Goal: Task Accomplishment & Management: Use online tool/utility

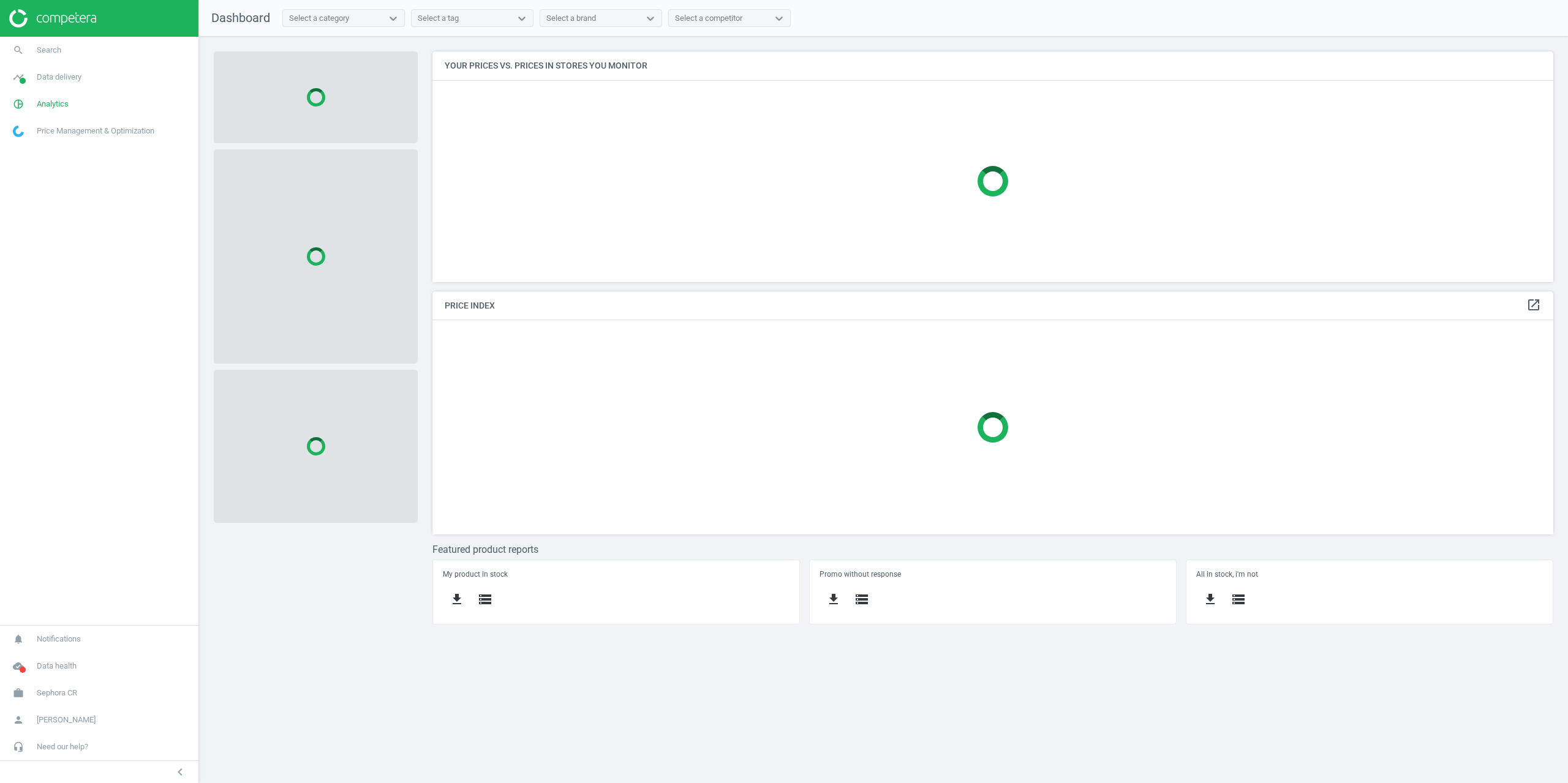
scroll to position [249, 1140]
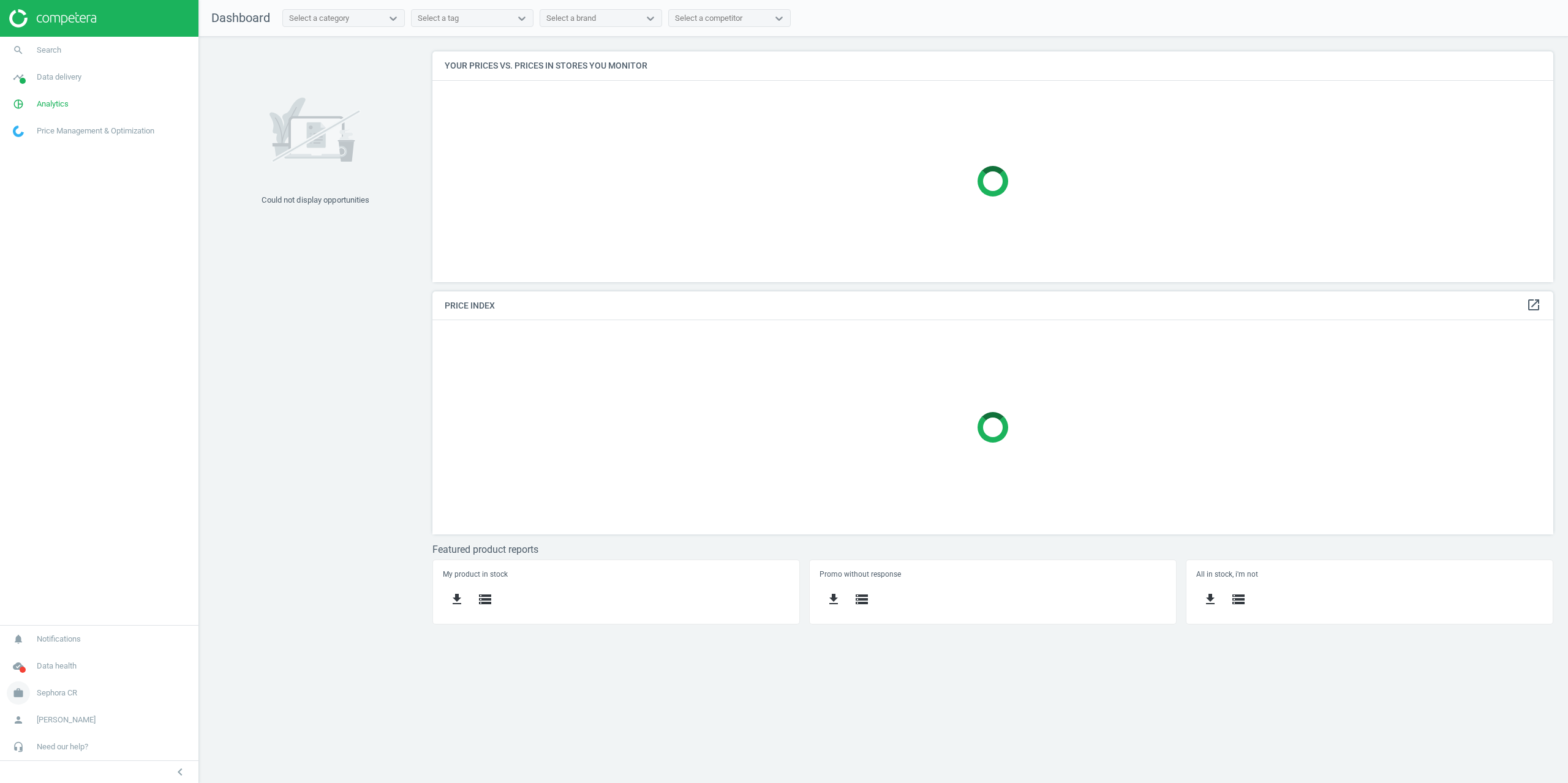
click at [62, 693] on span "Sephora CR" at bounding box center [57, 693] width 40 height 11
click at [61, 675] on span "Campaign settings" at bounding box center [43, 677] width 60 height 10
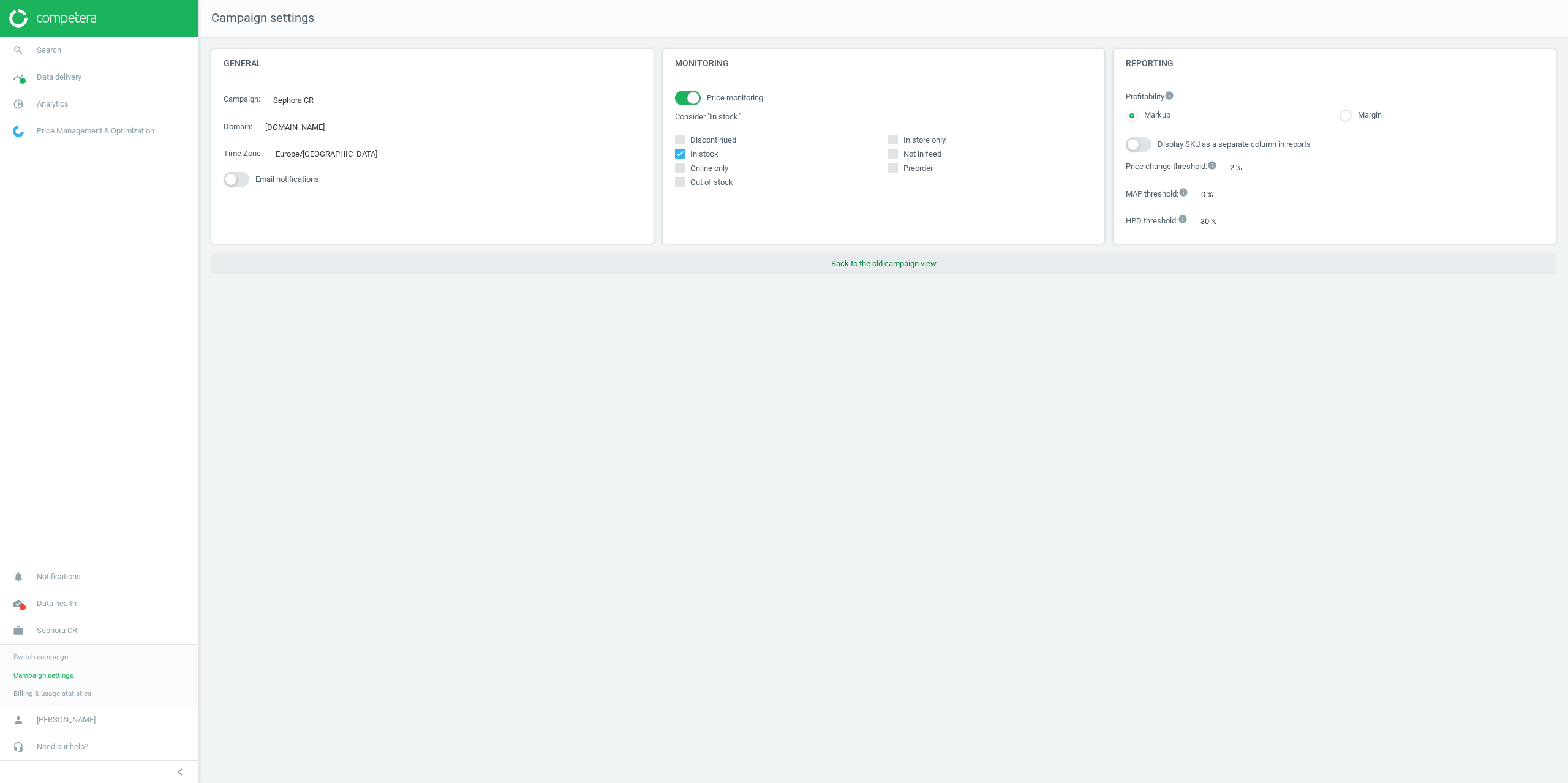
click at [891, 267] on button "Back to the old campaign view" at bounding box center [883, 264] width 1344 height 22
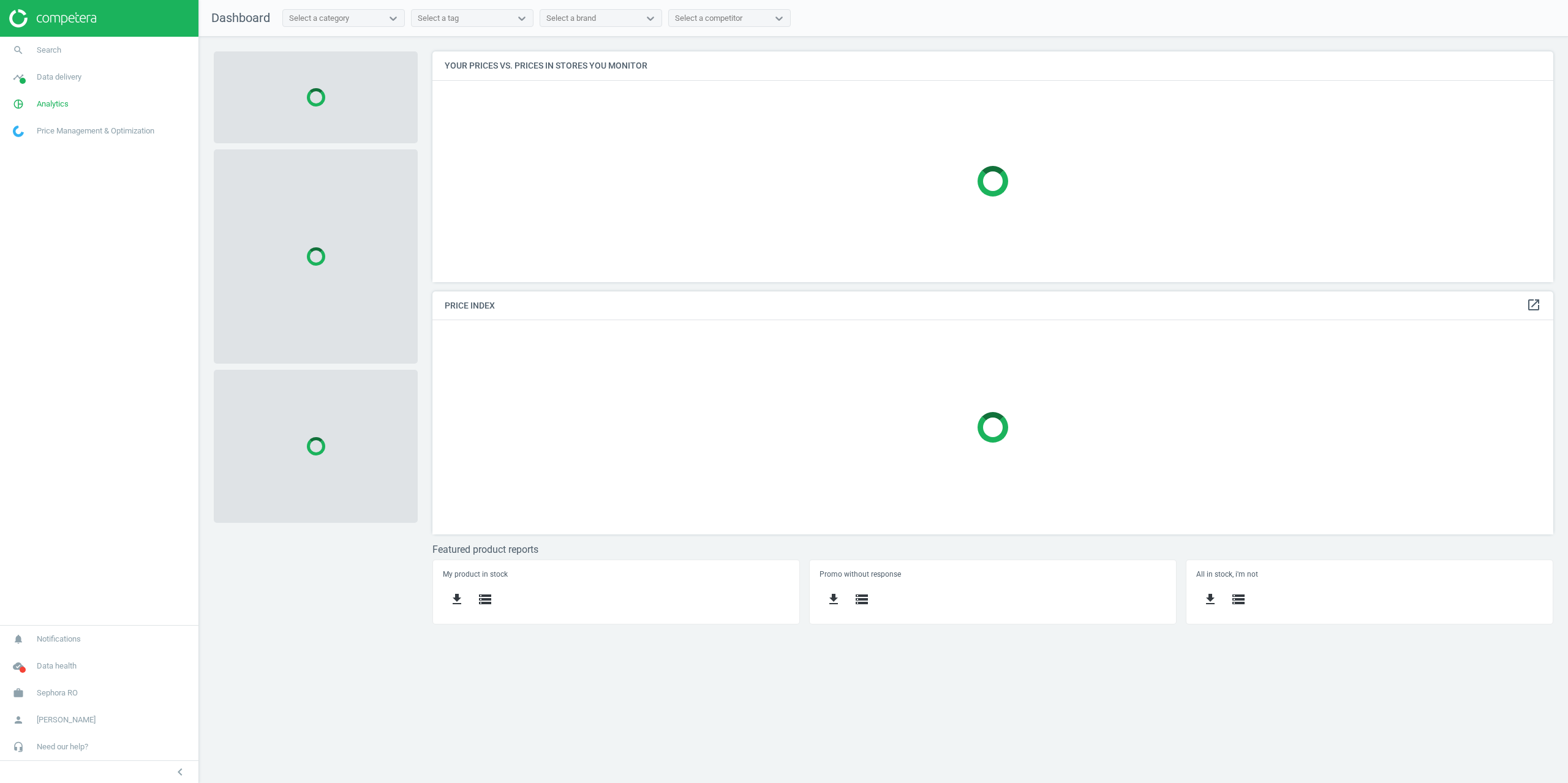
scroll to position [249, 1140]
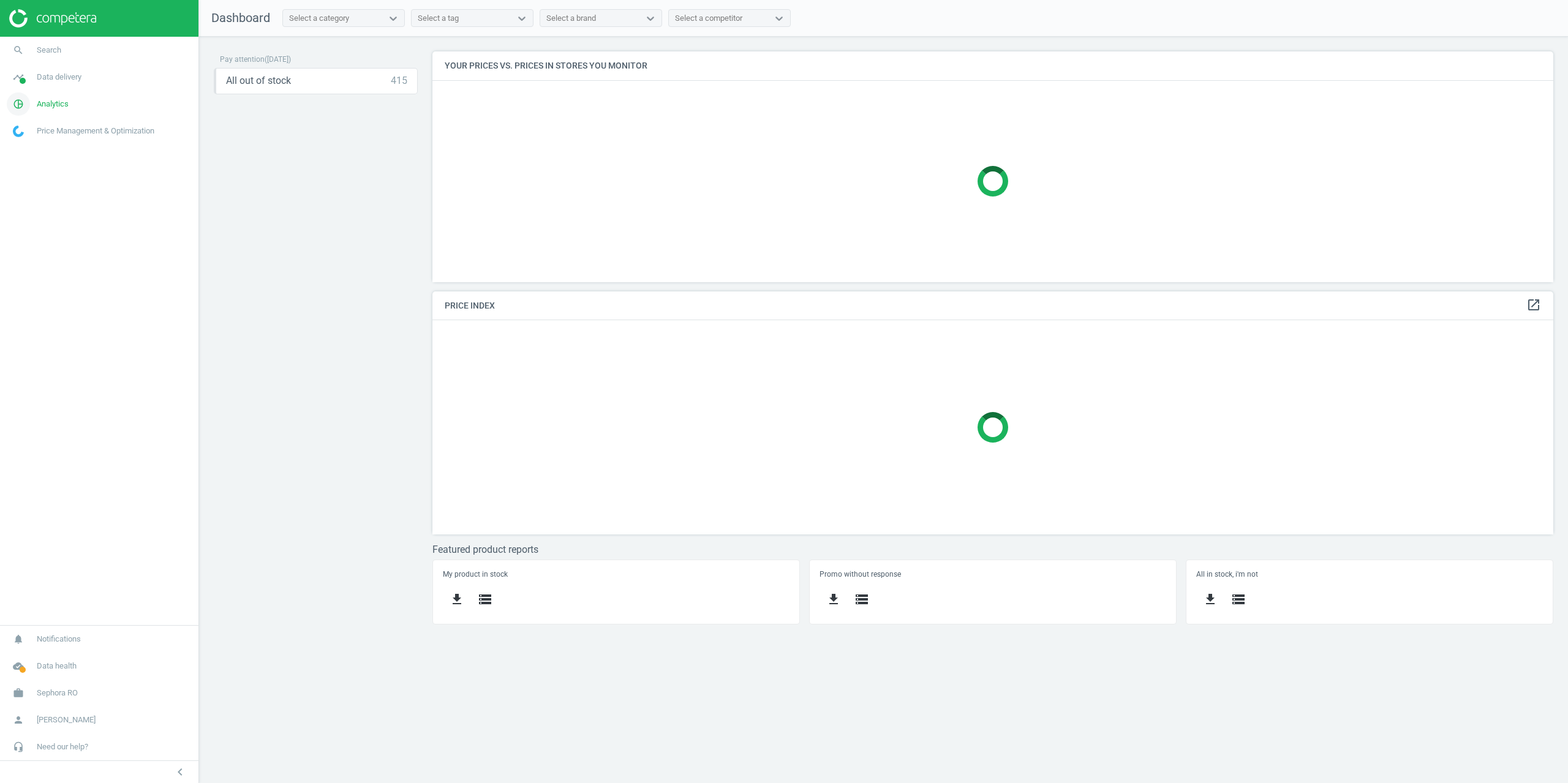
click at [41, 109] on span "Analytics" at bounding box center [52, 104] width 32 height 11
click at [38, 147] on span "Products" at bounding box center [27, 148] width 29 height 10
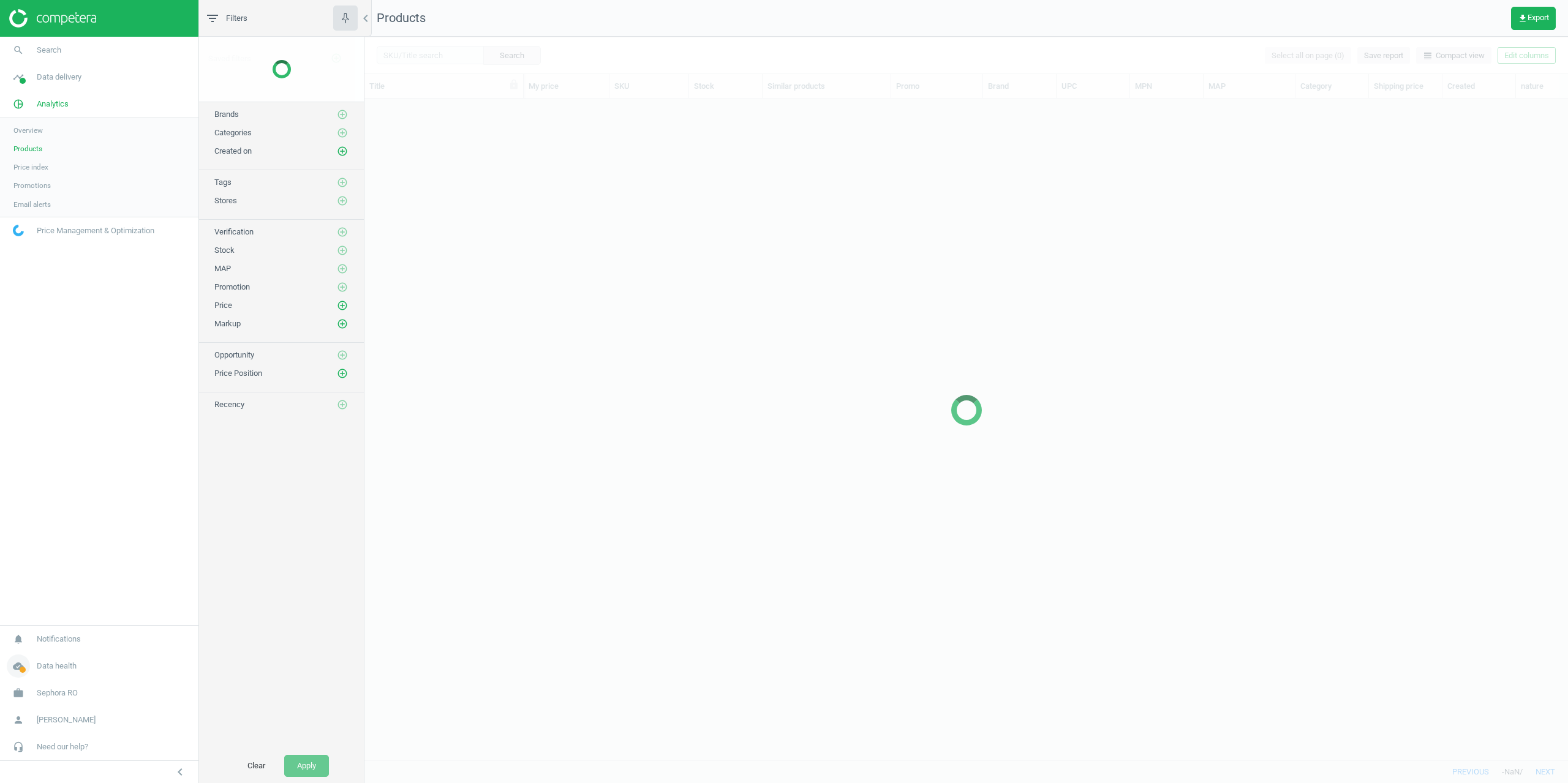
scroll to position [643, 1195]
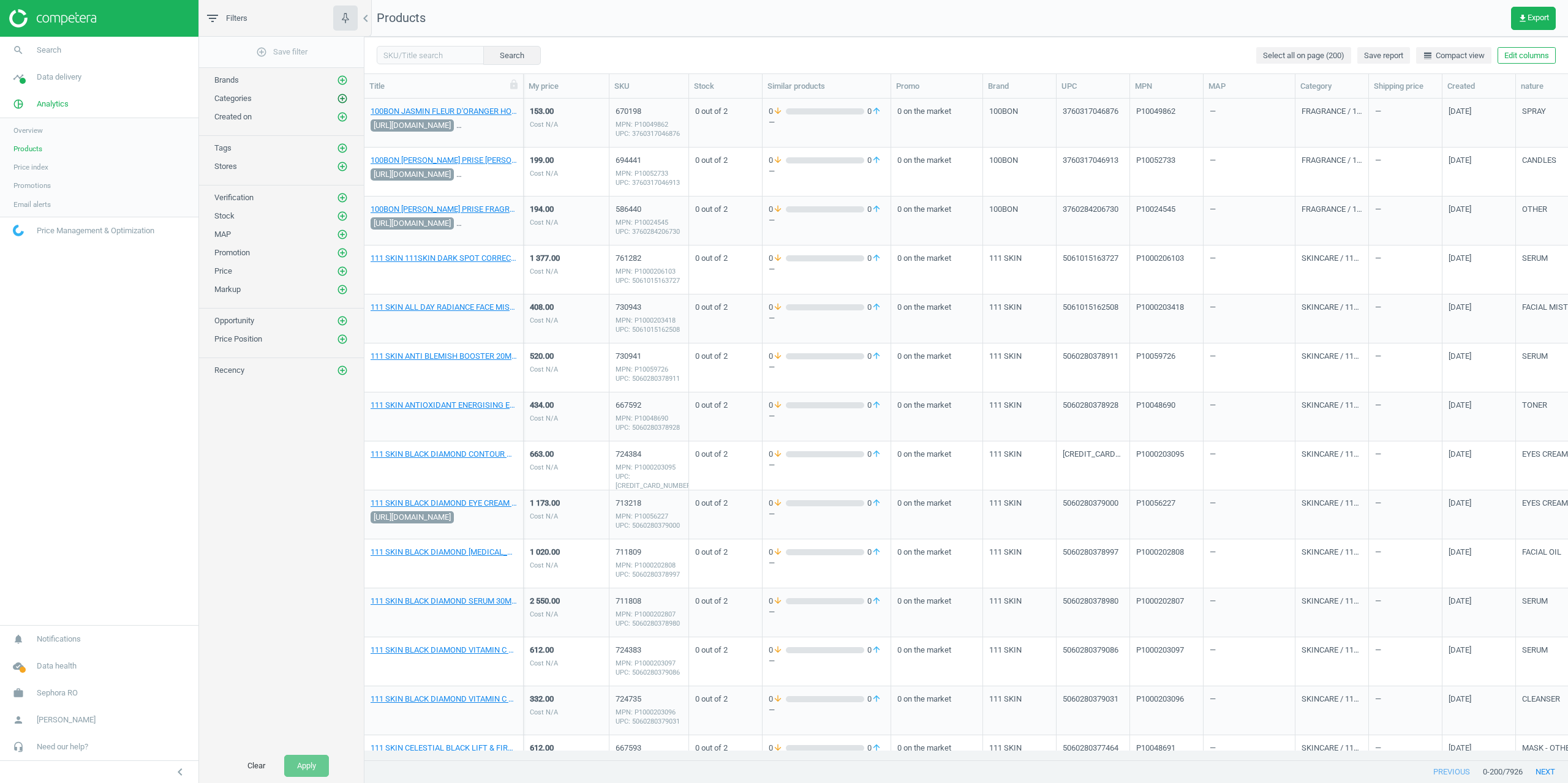
click at [342, 102] on icon "add_circle_outline" at bounding box center [342, 99] width 11 height 11
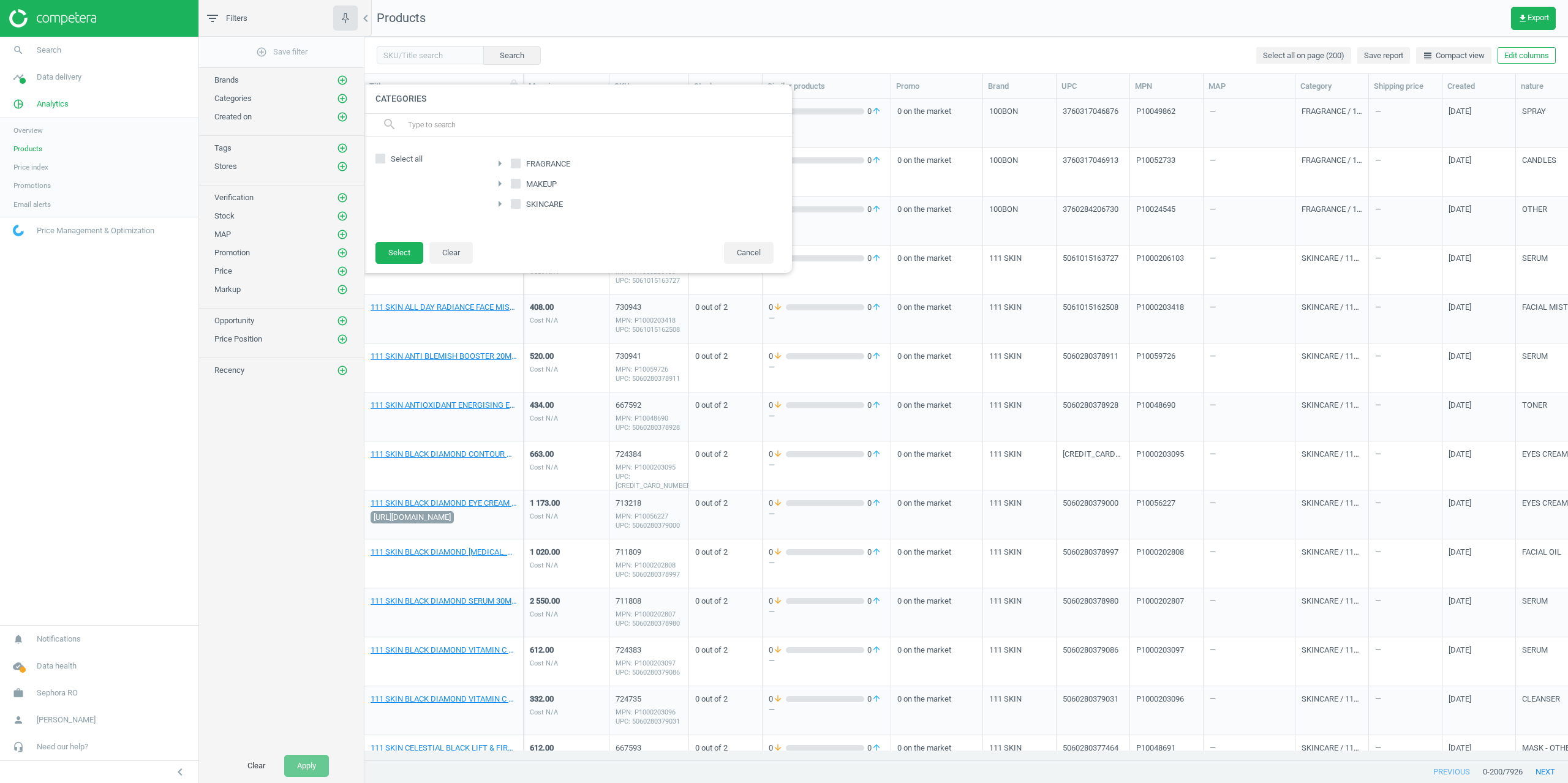
click at [500, 160] on icon "arrow_right" at bounding box center [500, 163] width 15 height 15
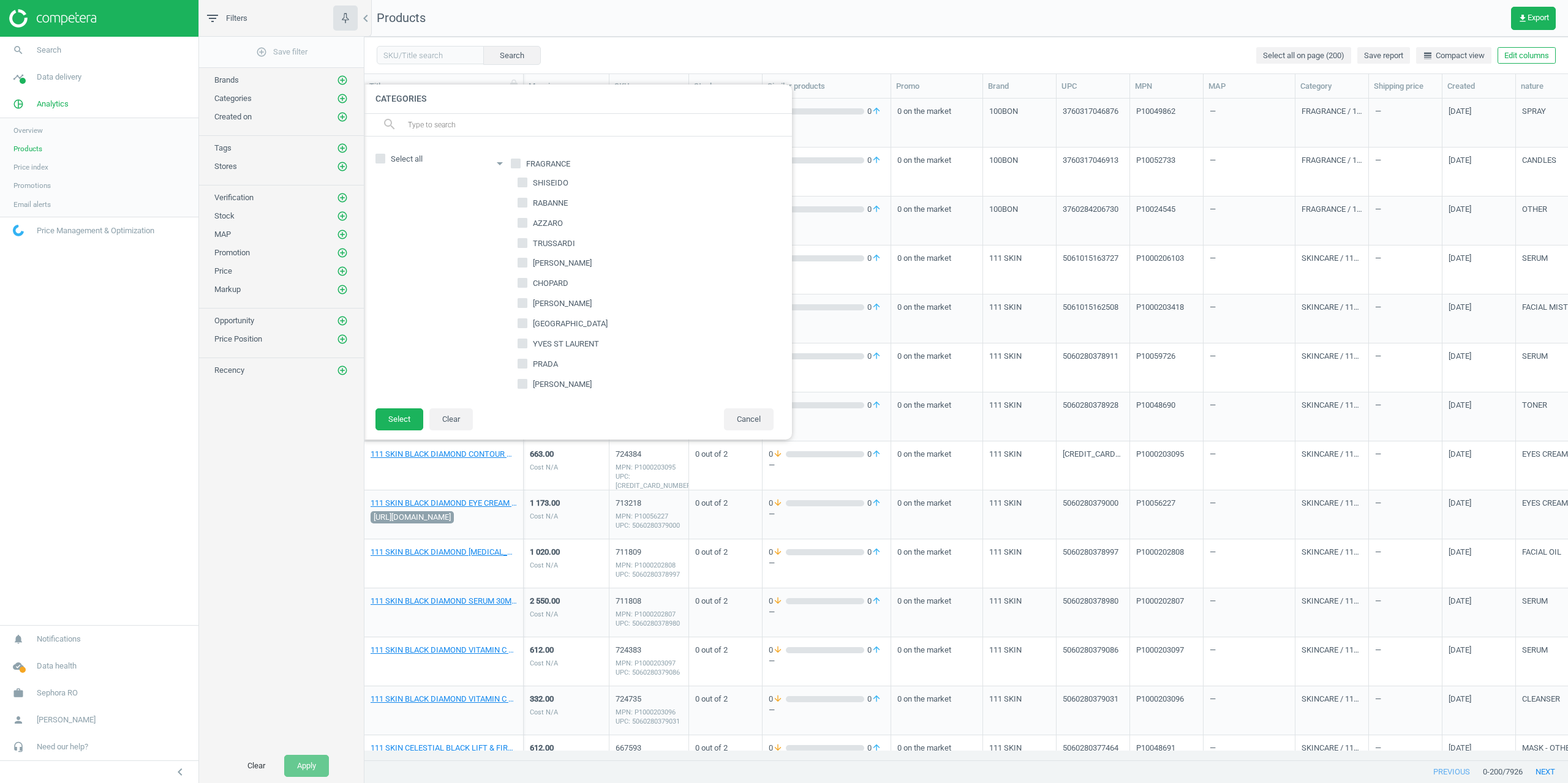
click at [500, 160] on icon "arrow_drop_down" at bounding box center [500, 163] width 15 height 15
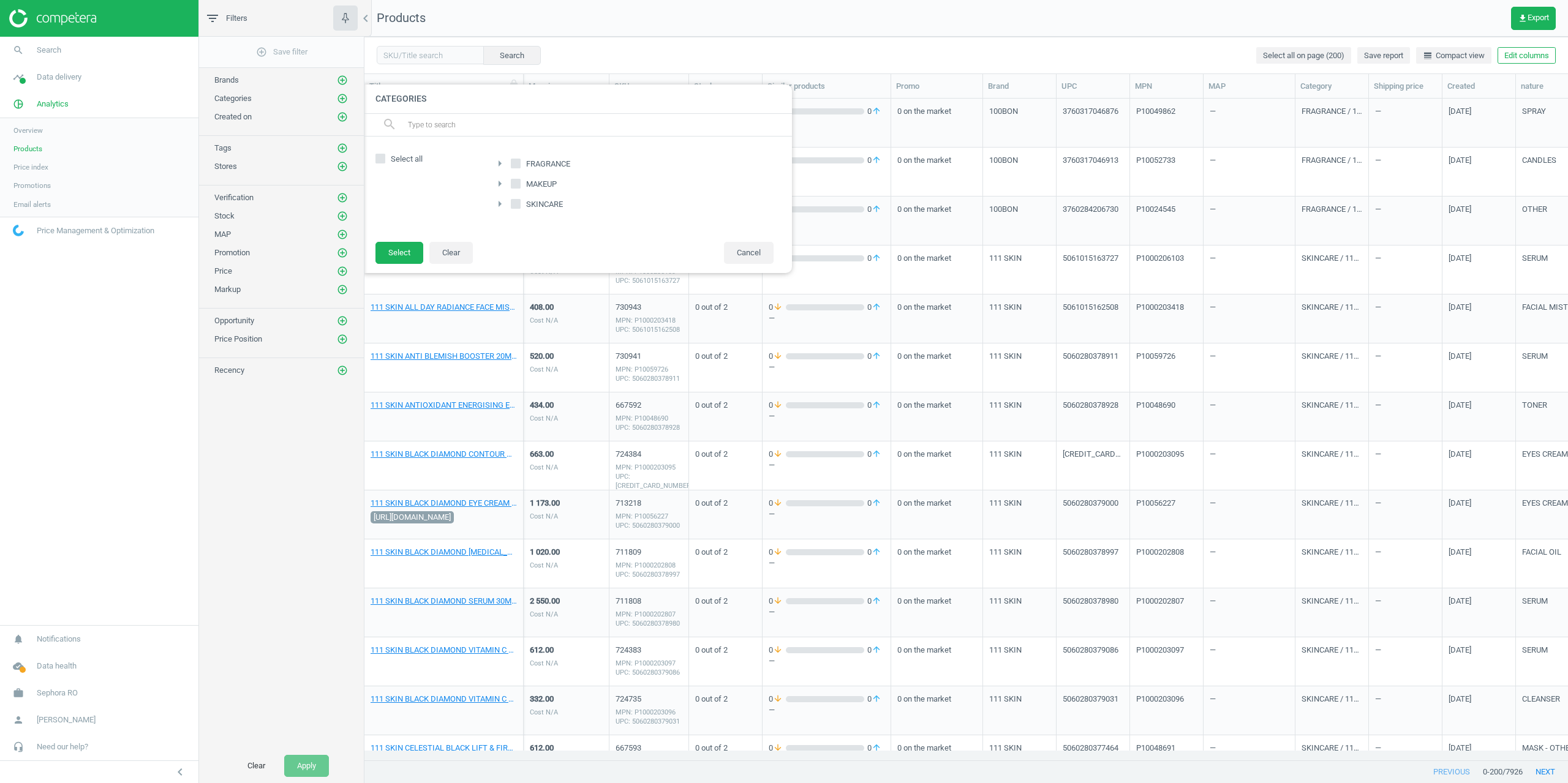
click at [501, 177] on icon "arrow_right" at bounding box center [500, 183] width 15 height 15
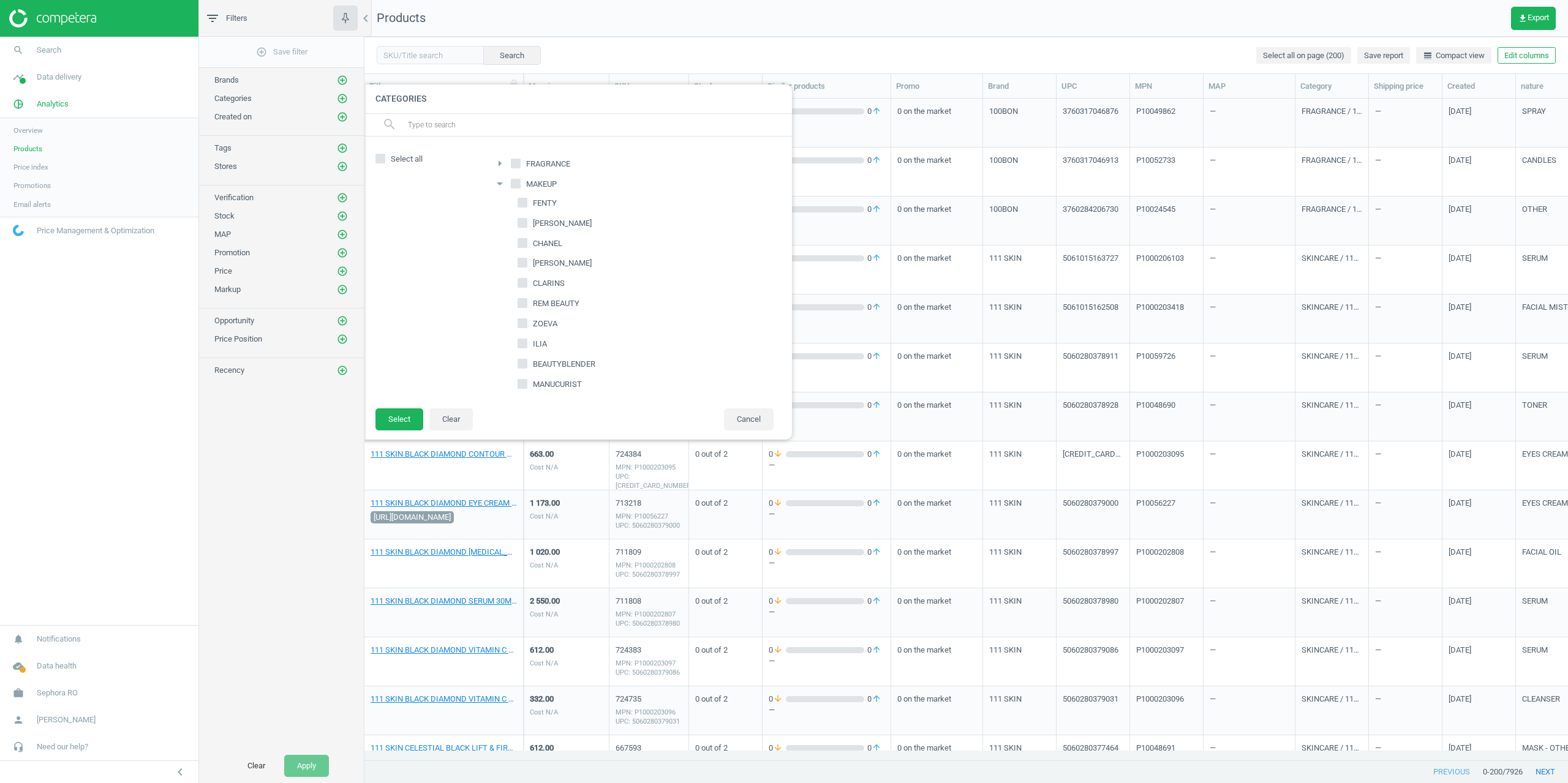
click at [501, 180] on icon "arrow_drop_down" at bounding box center [500, 183] width 15 height 15
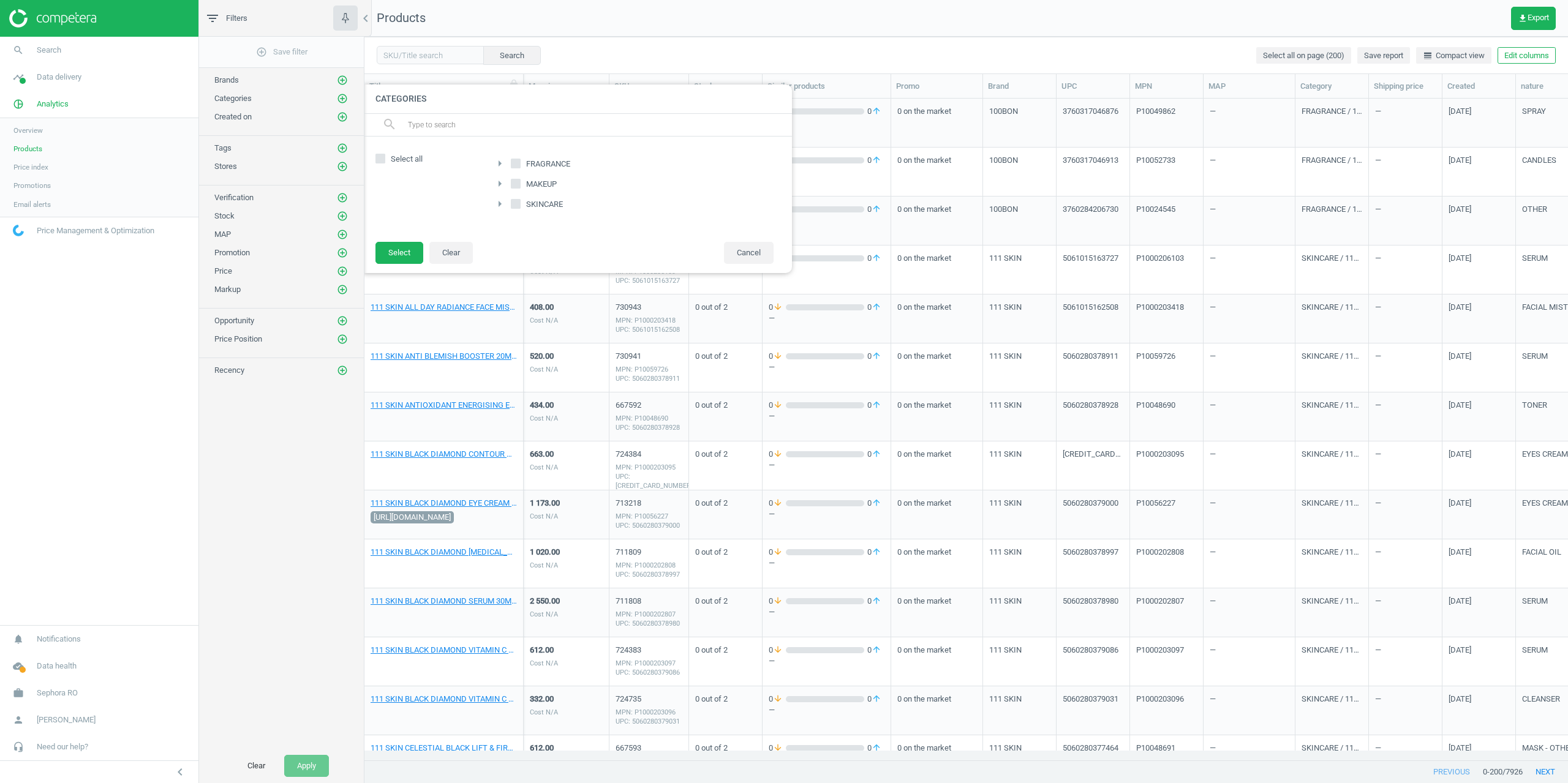
click at [498, 202] on icon "arrow_right" at bounding box center [500, 203] width 15 height 15
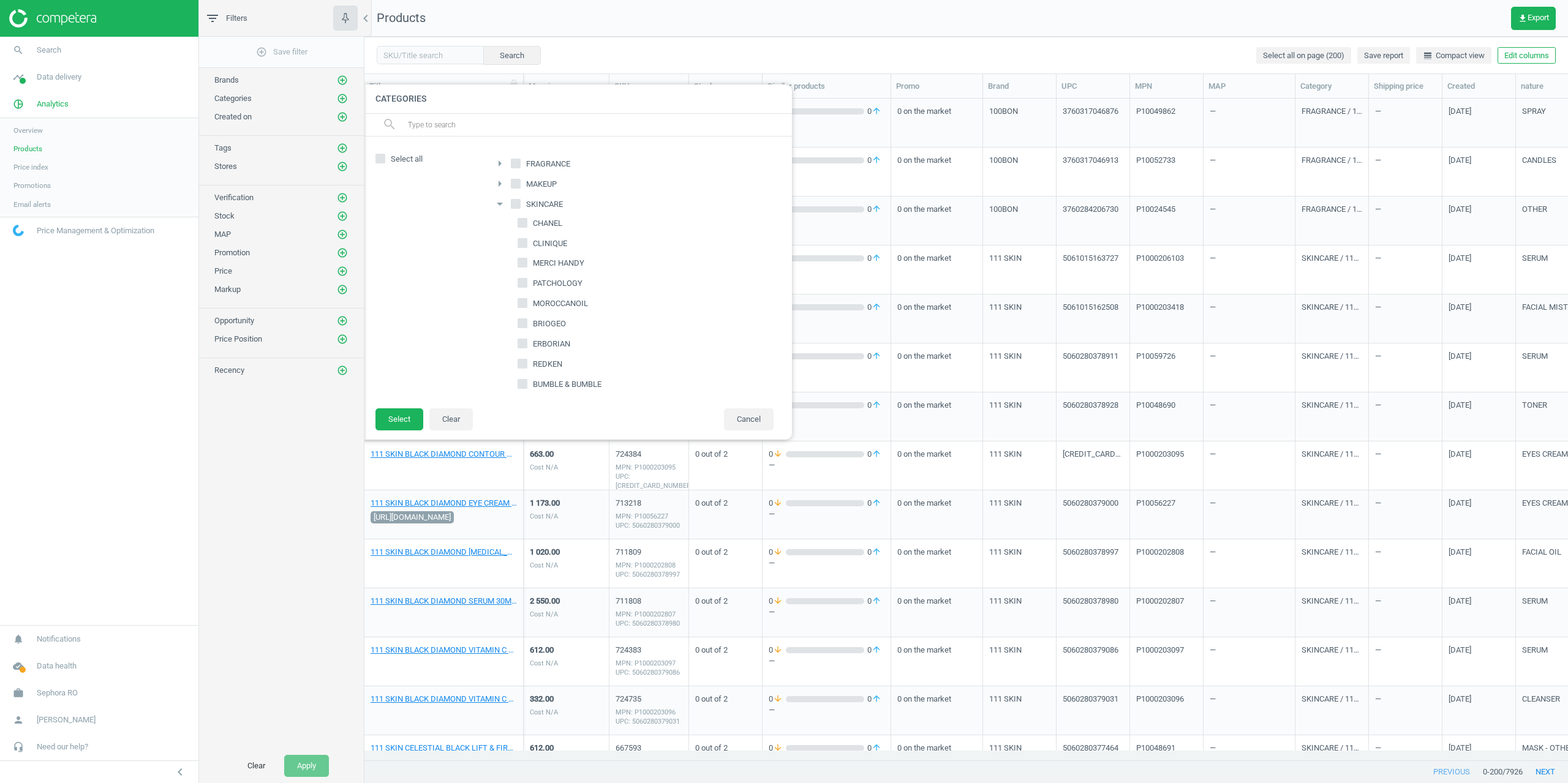
click at [498, 202] on icon "arrow_drop_down" at bounding box center [500, 203] width 15 height 15
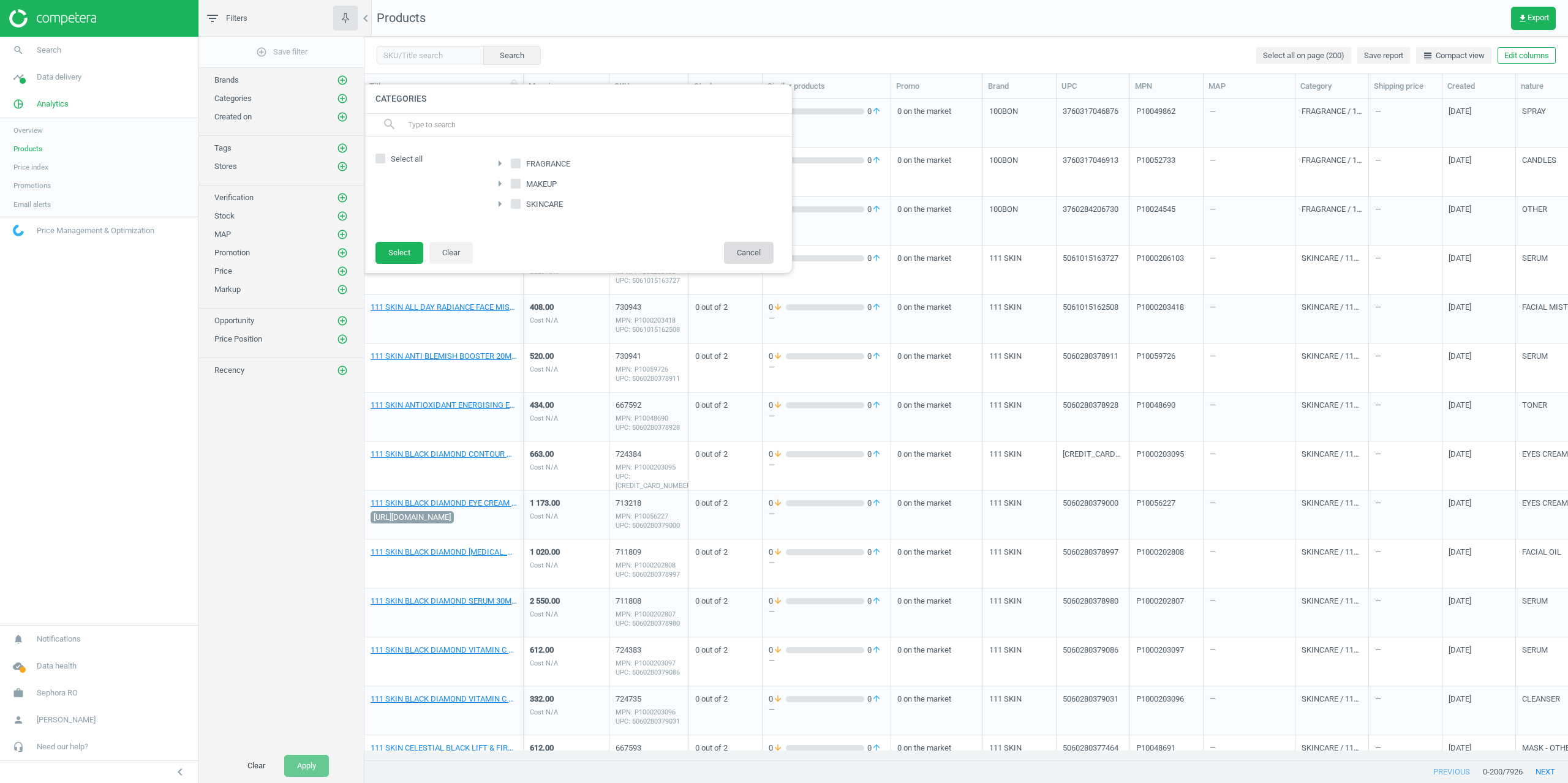
click at [745, 251] on button "Cancel" at bounding box center [749, 253] width 50 height 22
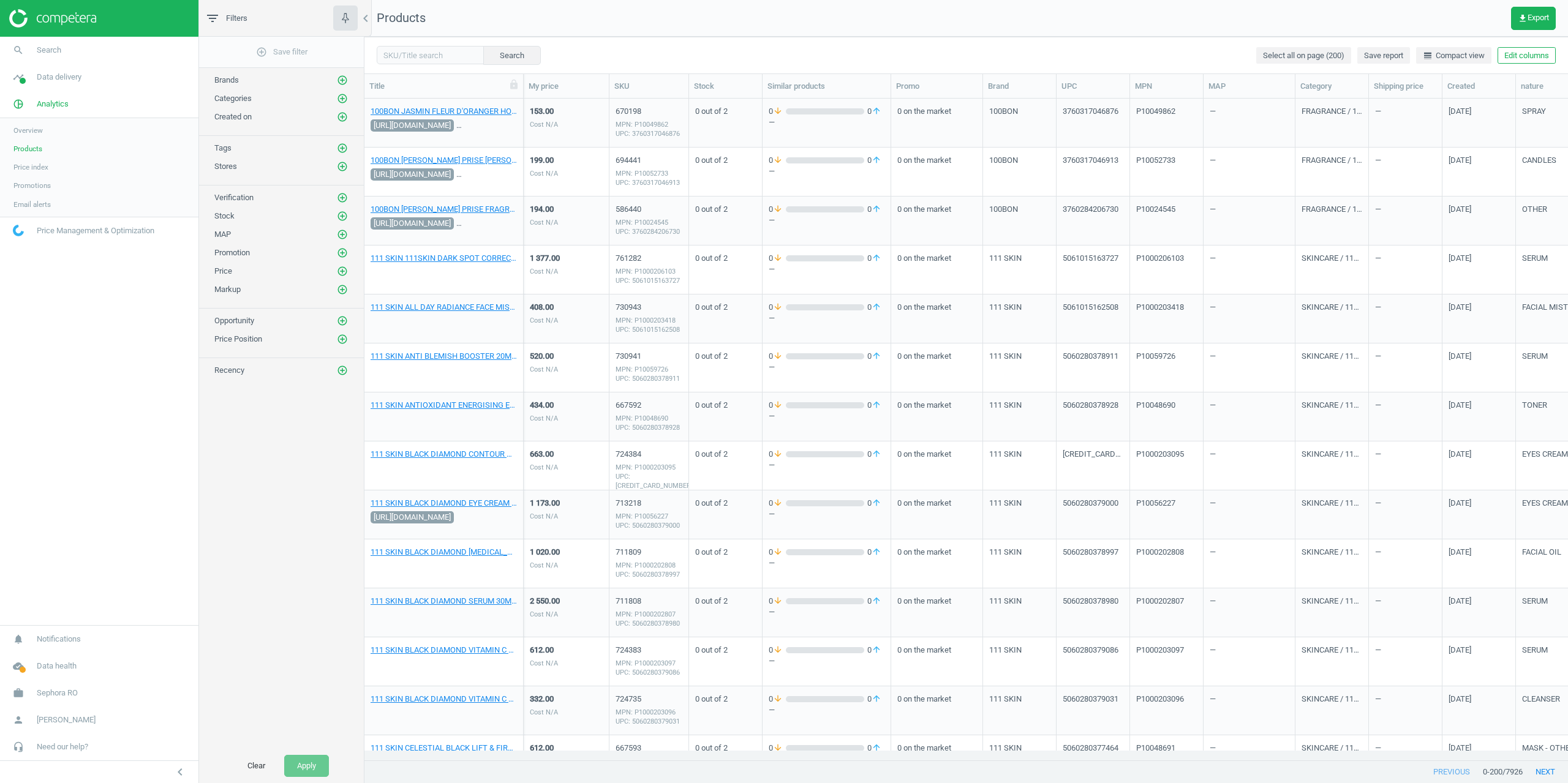
click at [1022, 10] on nav "Products get_app Export" at bounding box center [966, 18] width 1204 height 36
click at [341, 168] on icon "add_circle_outline" at bounding box center [342, 167] width 11 height 11
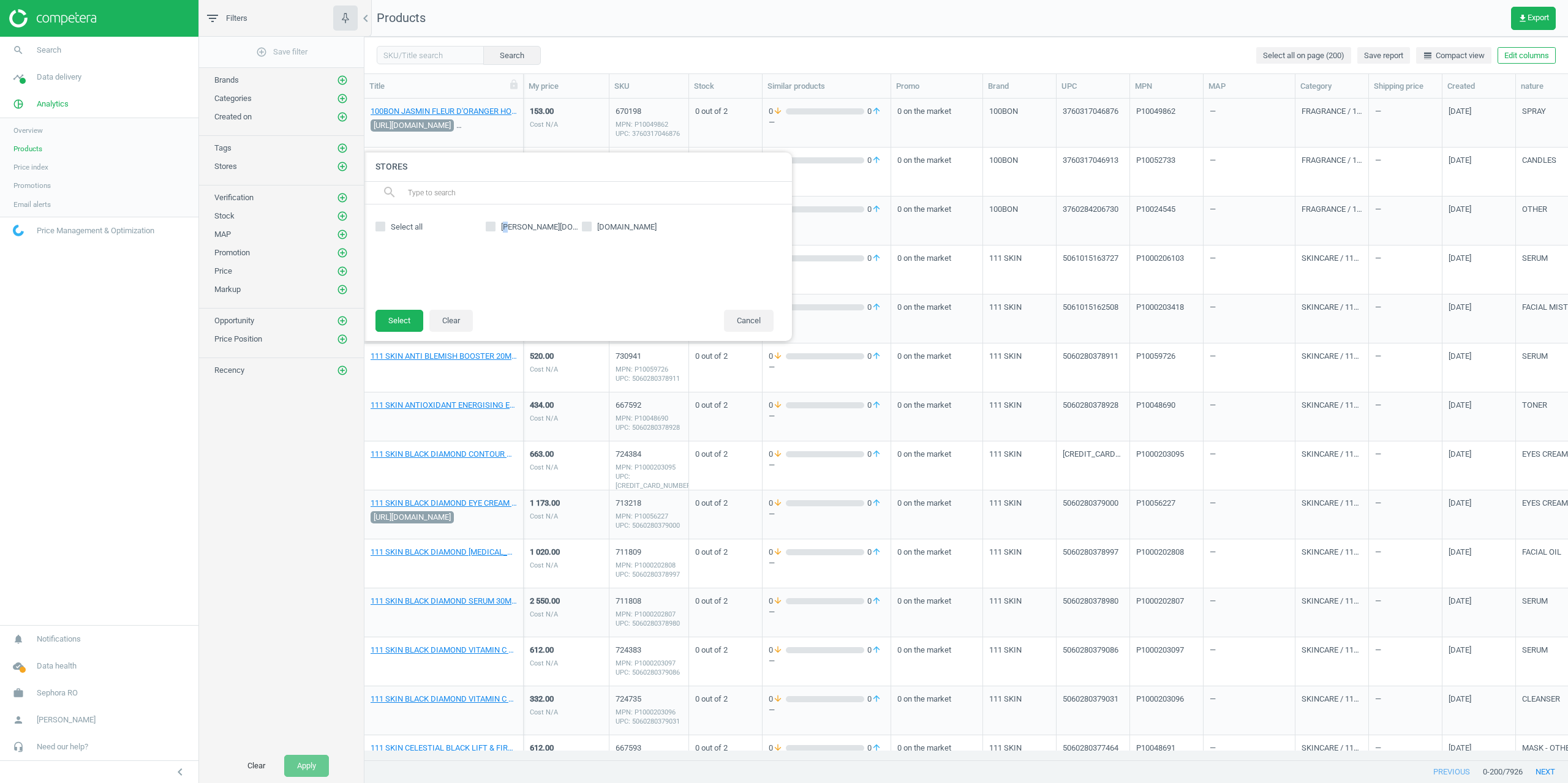
click at [505, 230] on span "douglas.ro" at bounding box center [539, 227] width 83 height 11
click at [492, 227] on input "douglas.ro" at bounding box center [491, 227] width 8 height 8
checkbox input "true"
click at [400, 314] on button "Select" at bounding box center [400, 320] width 48 height 22
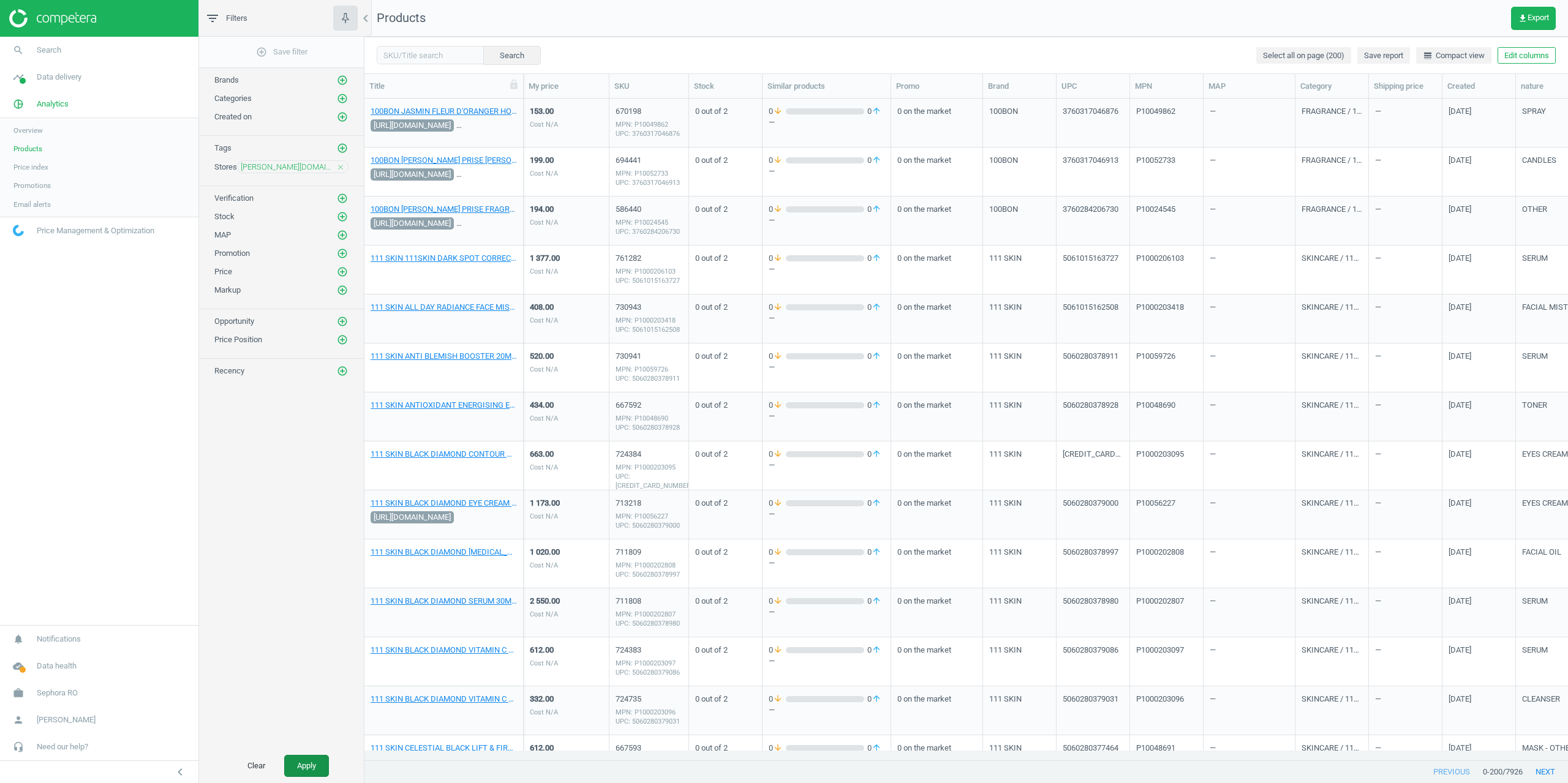
click at [305, 760] on button "Apply" at bounding box center [307, 766] width 45 height 22
click at [344, 216] on icon "add_circle_outline" at bounding box center [342, 217] width 11 height 11
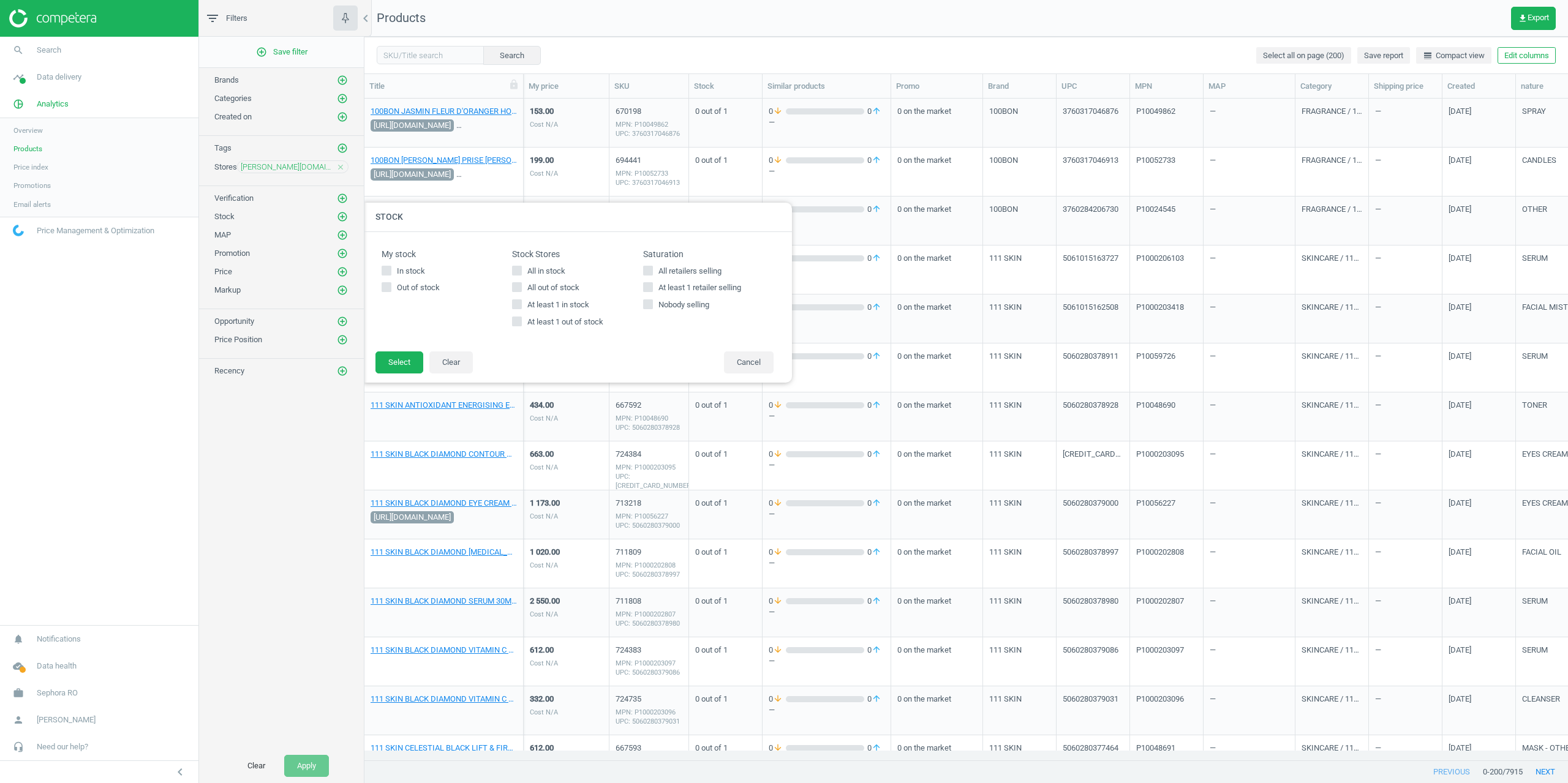
click at [571, 320] on span "At least 1 out of stock" at bounding box center [565, 322] width 81 height 11
click at [522, 320] on input "At least 1 out of stock" at bounding box center [517, 322] width 8 height 8
checkbox input "true"
click at [380, 369] on button "Select" at bounding box center [400, 362] width 48 height 22
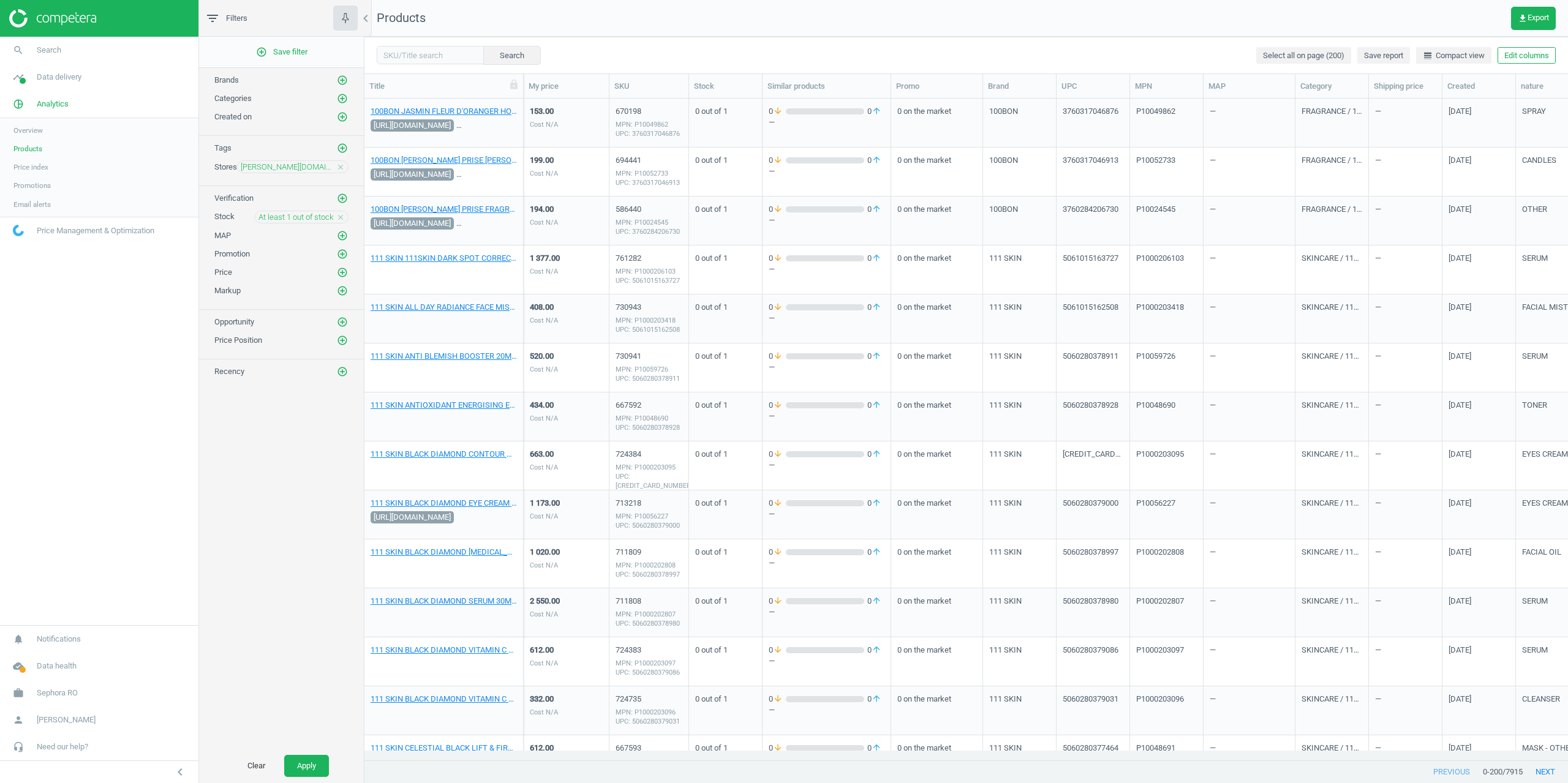
click at [314, 748] on div "add_circle_outline Save filter Brands add_circle_outline Categories add_circle_…" at bounding box center [282, 393] width 165 height 712
click at [314, 757] on button "Apply" at bounding box center [307, 766] width 45 height 22
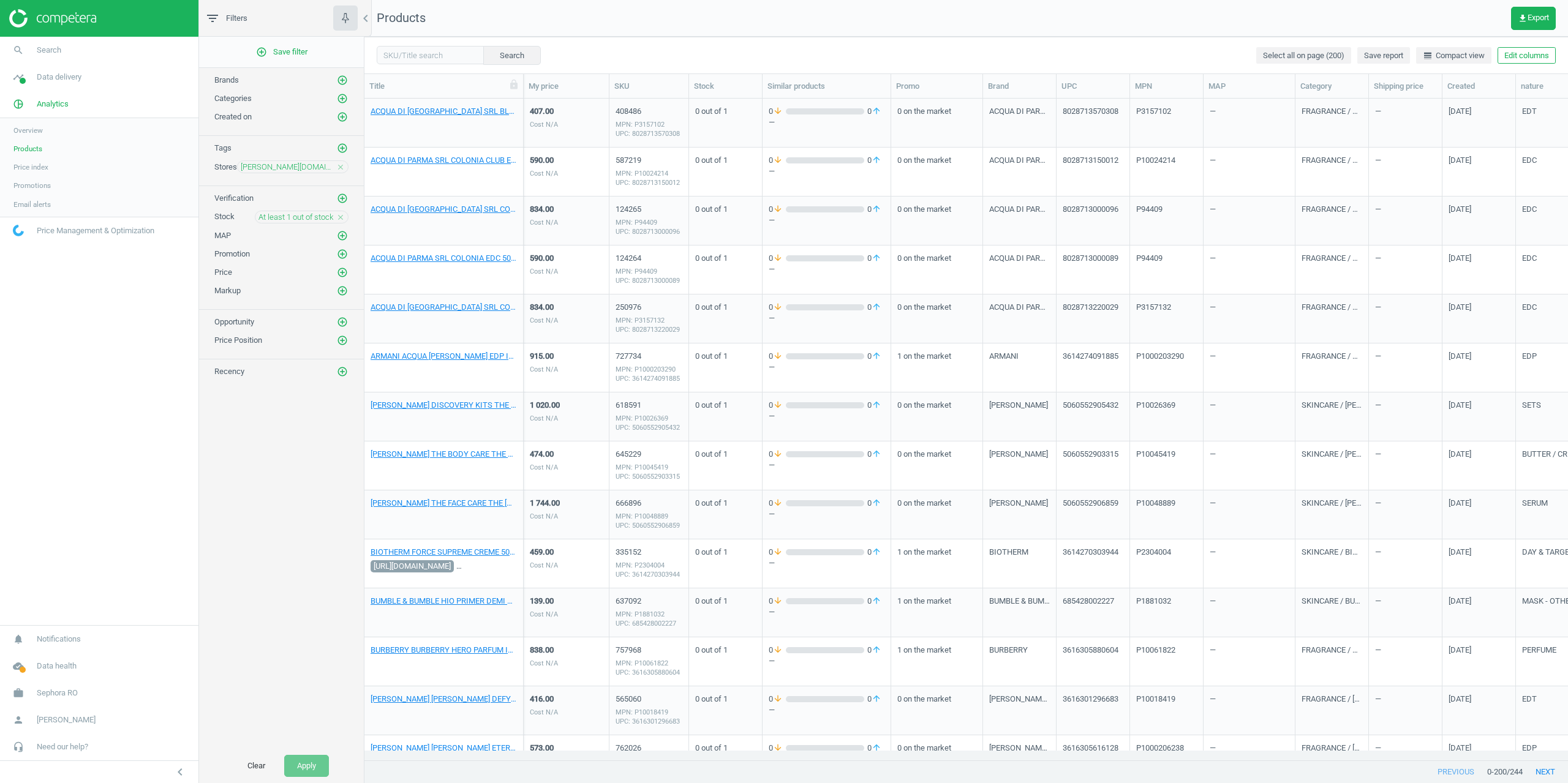
click at [432, 100] on div "ACQUA DI PARMA SRL BLU MEDITERRANEO BERGAMOTTO EDT 30ML_Vaporisateur 30 ml" at bounding box center [444, 123] width 147 height 46
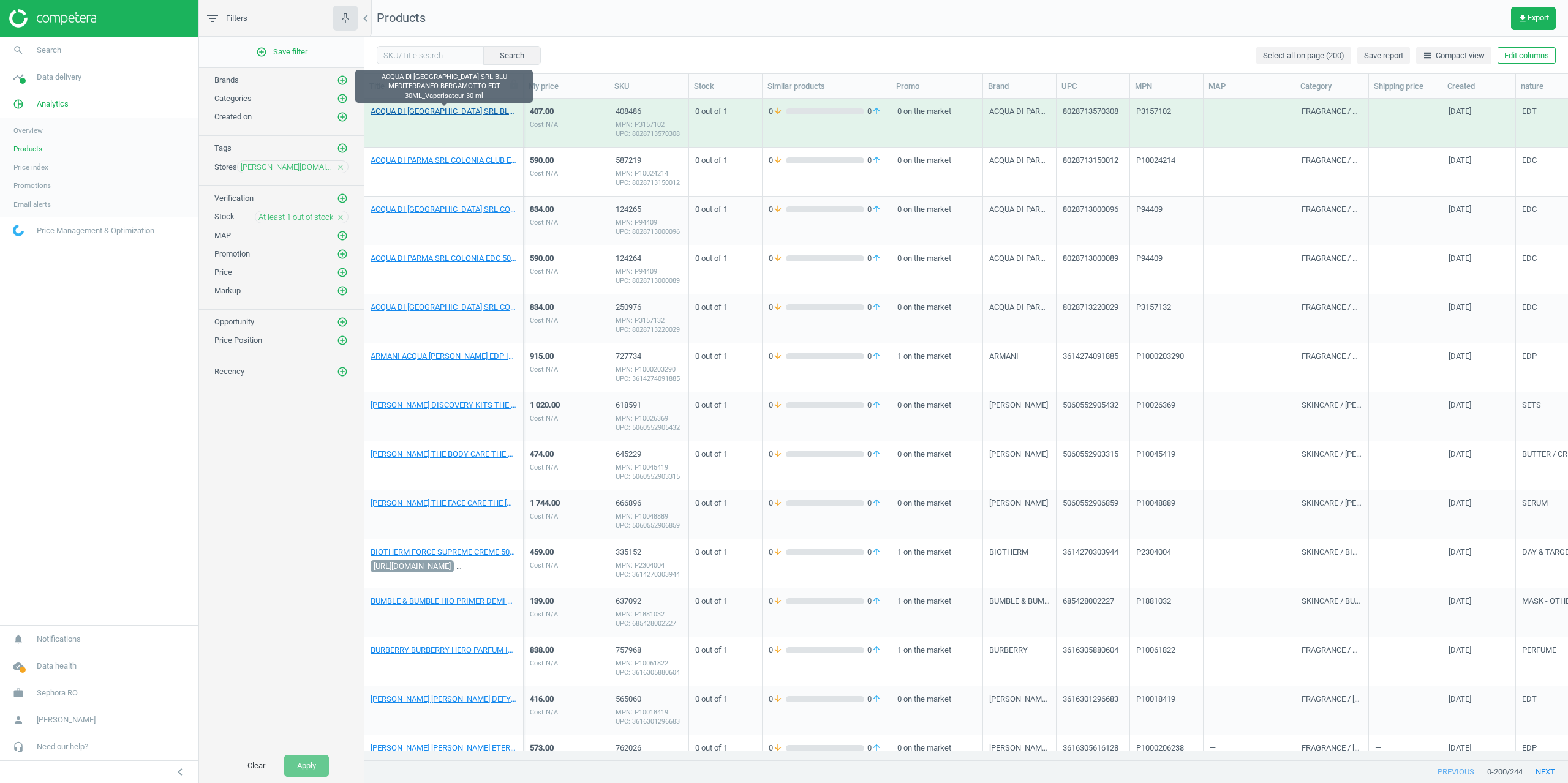
click at [431, 109] on link "ACQUA DI PARMA SRL BLU MEDITERRANEO BERGAMOTTO EDT 30ML_Vaporisateur 30 ml" at bounding box center [444, 112] width 147 height 11
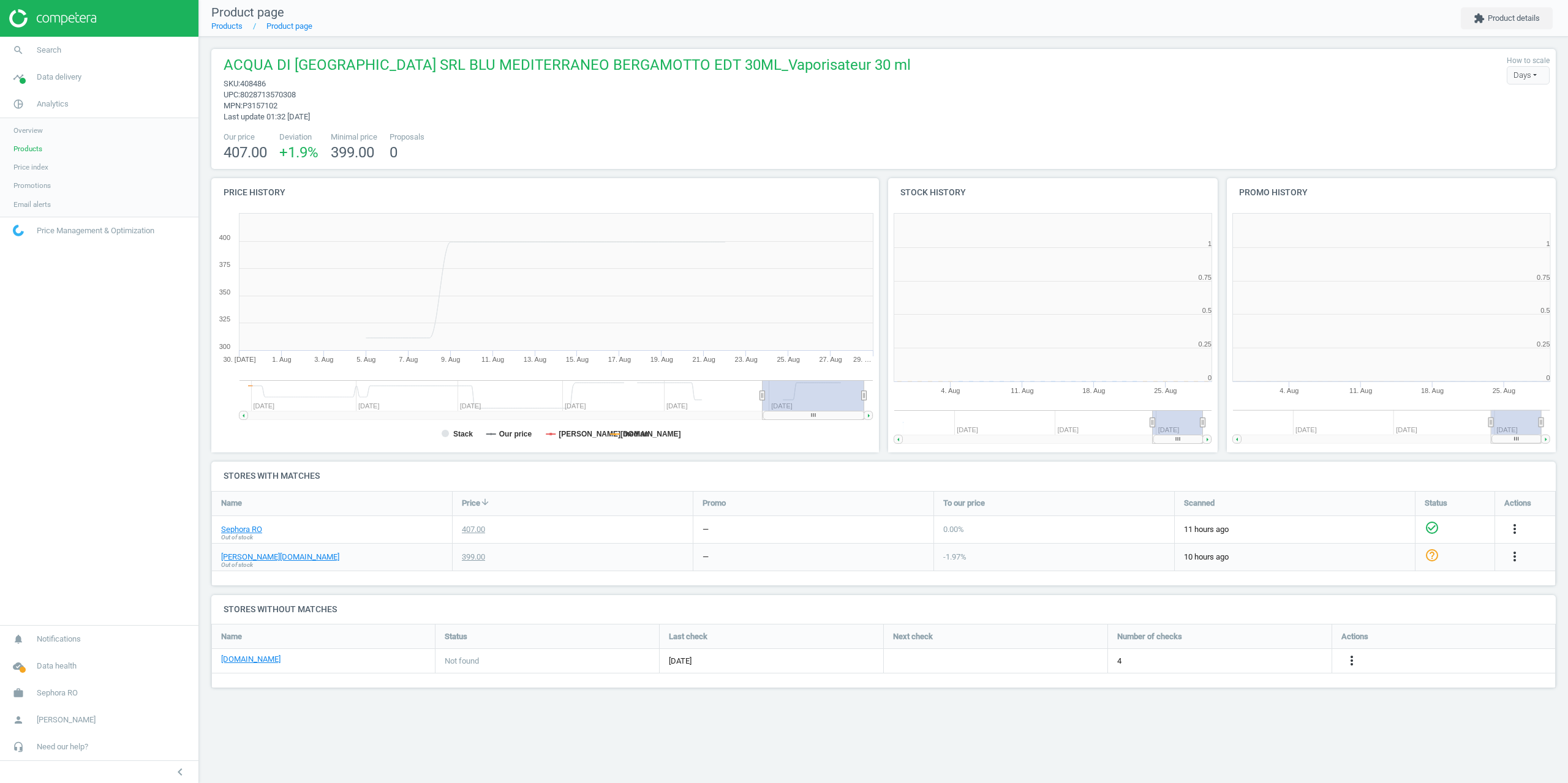
scroll to position [264, 348]
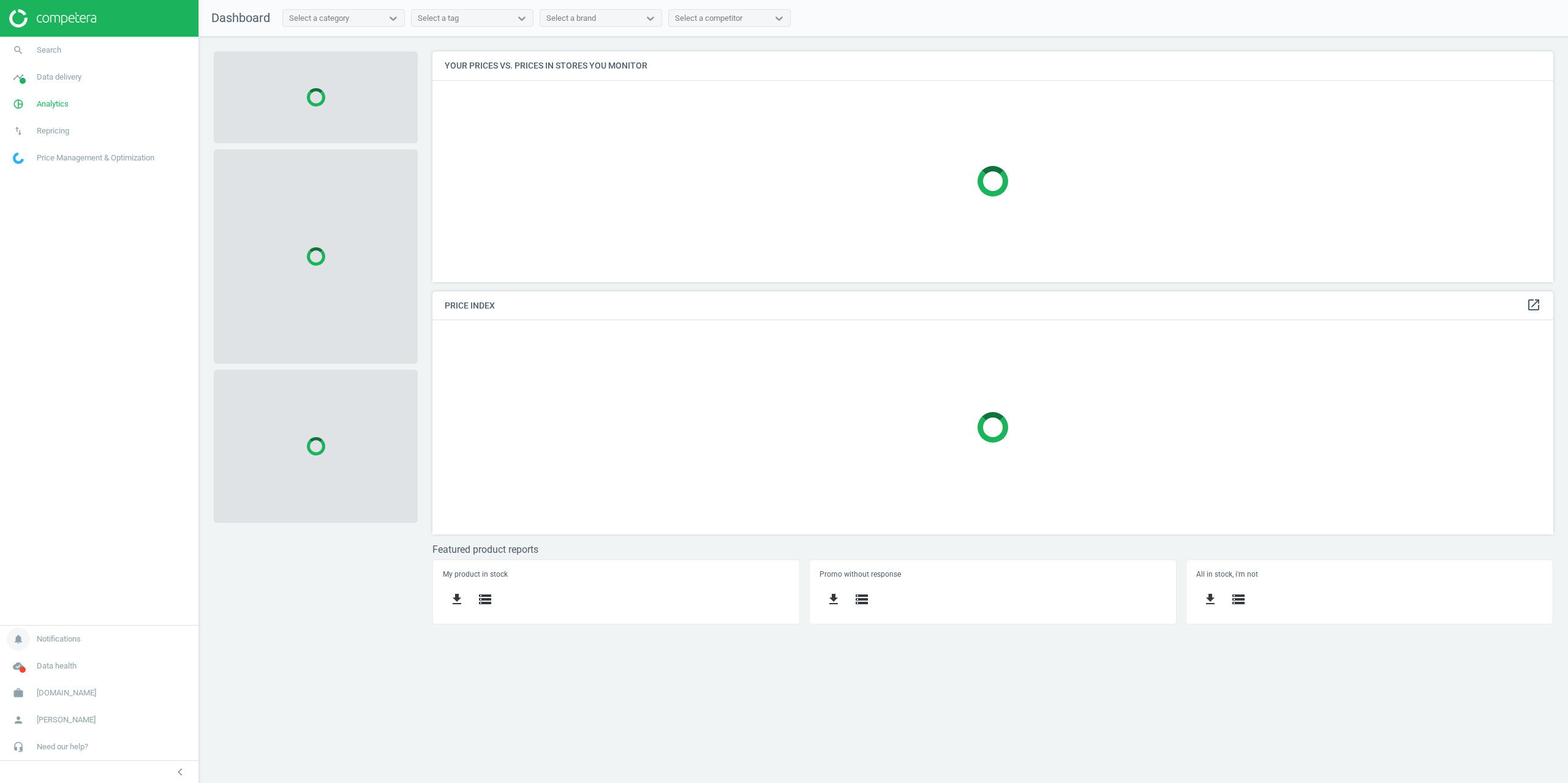
scroll to position [249, 1140]
click at [56, 692] on span "Antoshka.ua" at bounding box center [66, 693] width 60 height 11
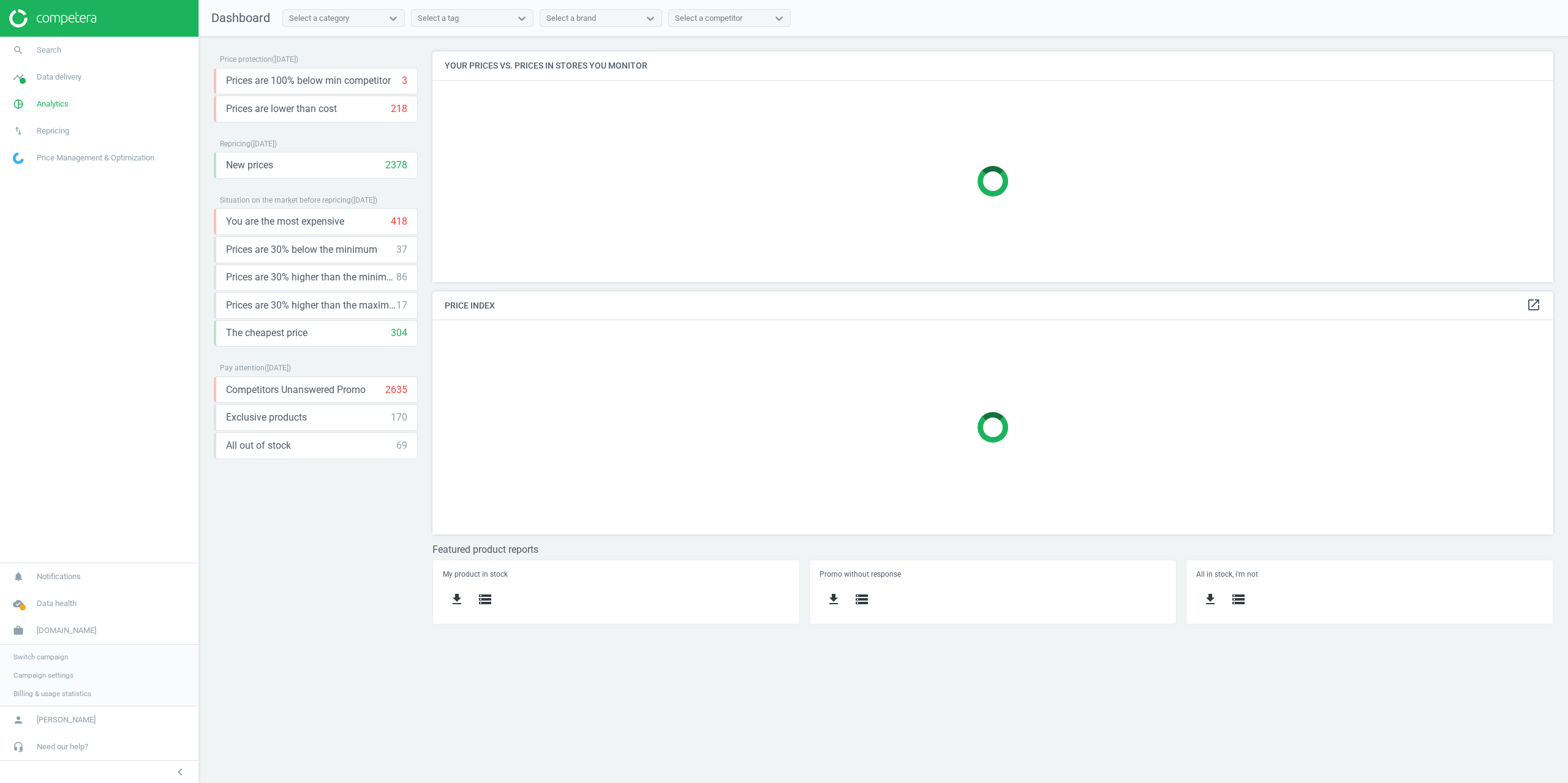
click at [48, 676] on span "Campaign settings" at bounding box center [43, 675] width 60 height 10
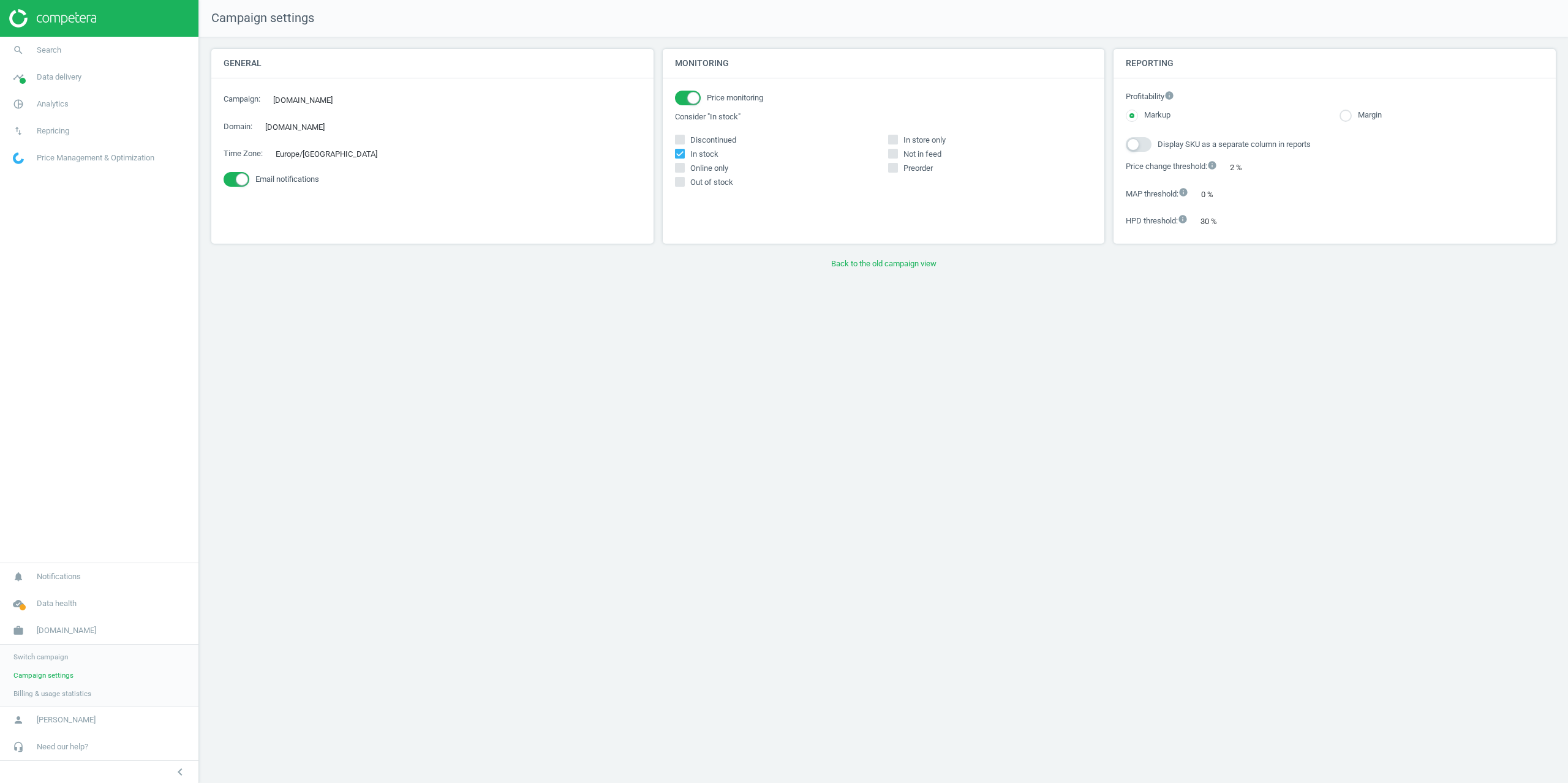
click at [862, 278] on div "Campaign settings General Campaign : Antoshka.ua edit Domain : antoshka.ua edit…" at bounding box center [884, 391] width 1369 height 783
click at [862, 272] on button "Back to the old campaign view" at bounding box center [883, 264] width 1344 height 22
